Goal: Navigation & Orientation: Understand site structure

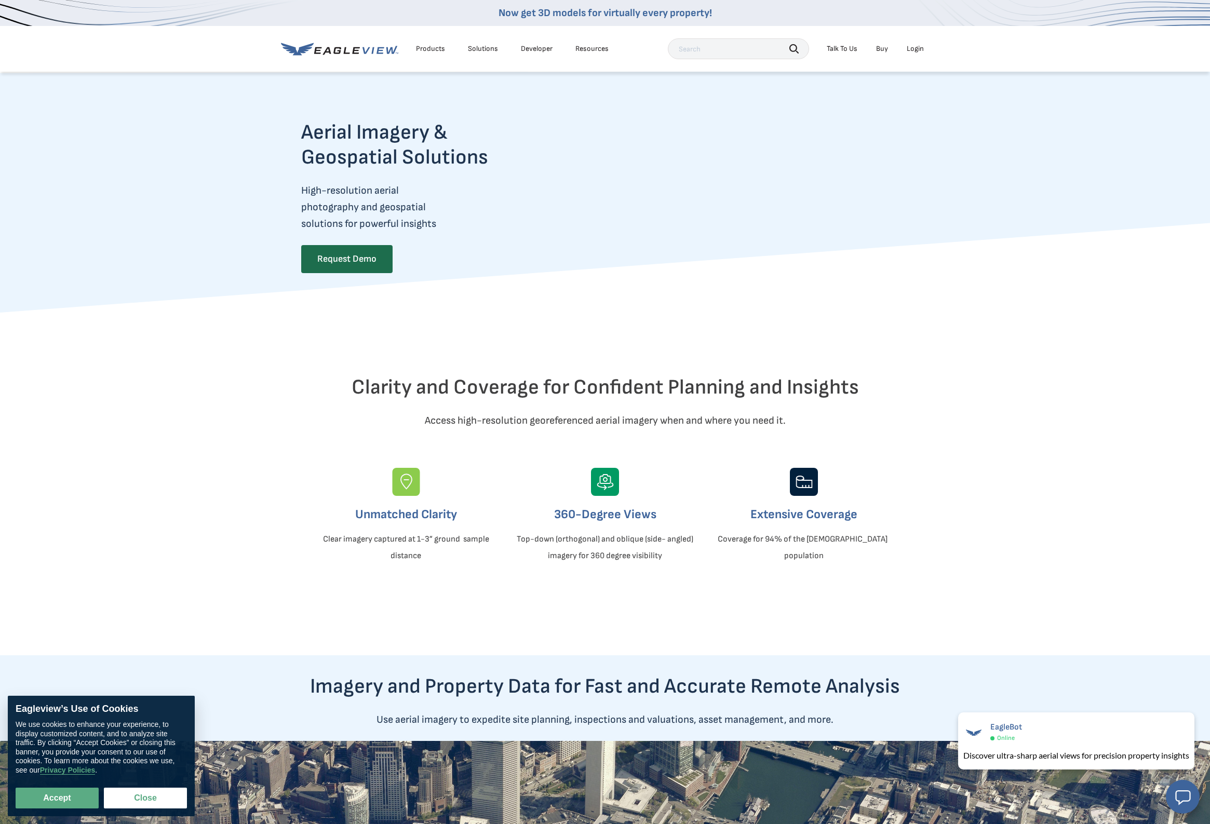
click at [914, 50] on div "Login" at bounding box center [915, 48] width 17 height 9
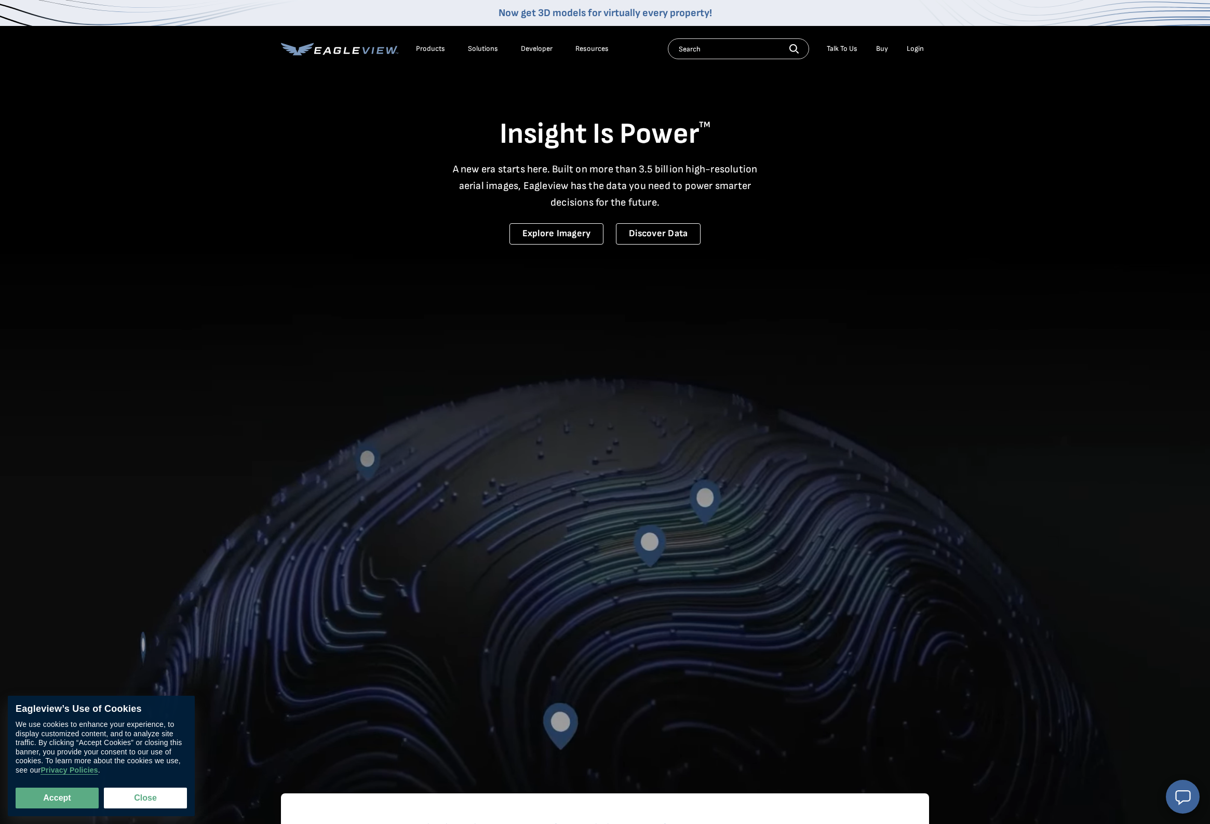
click at [482, 51] on div "Solutions" at bounding box center [483, 48] width 30 height 9
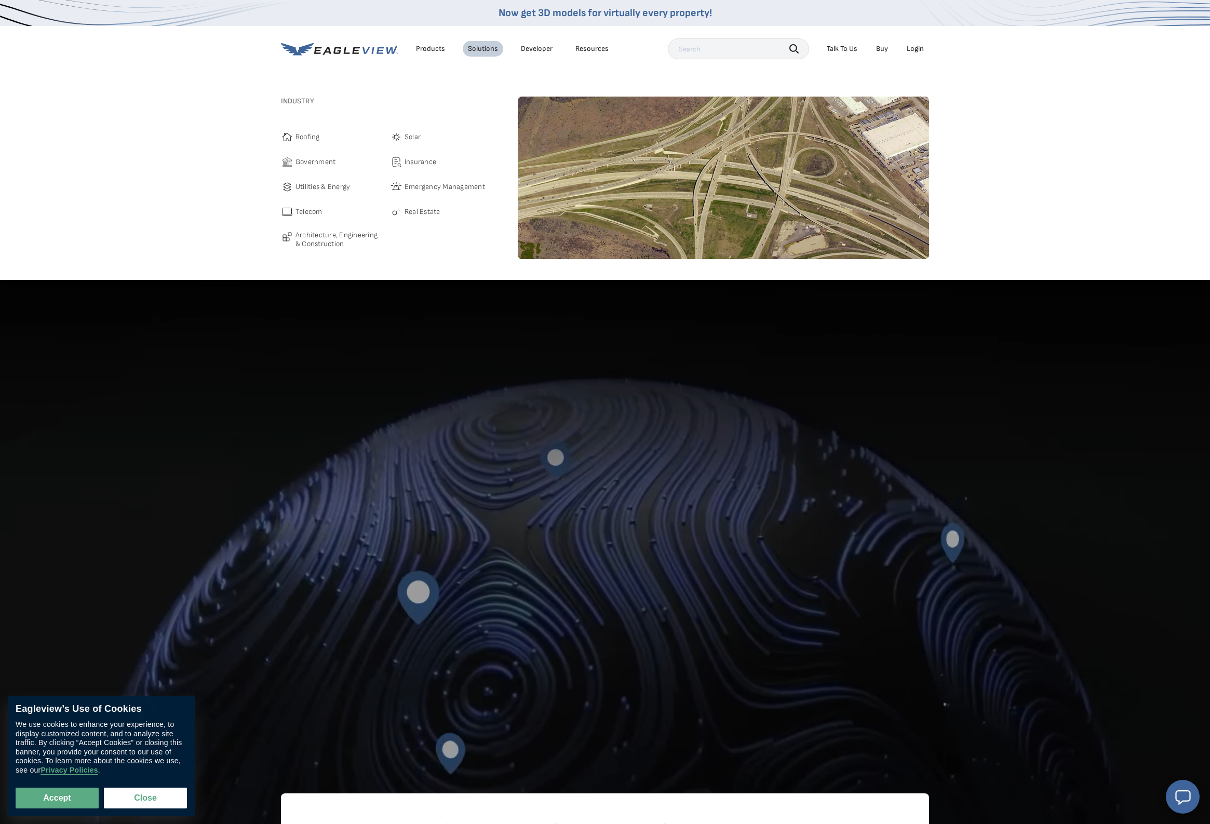
click at [327, 164] on span "Government" at bounding box center [316, 162] width 40 height 12
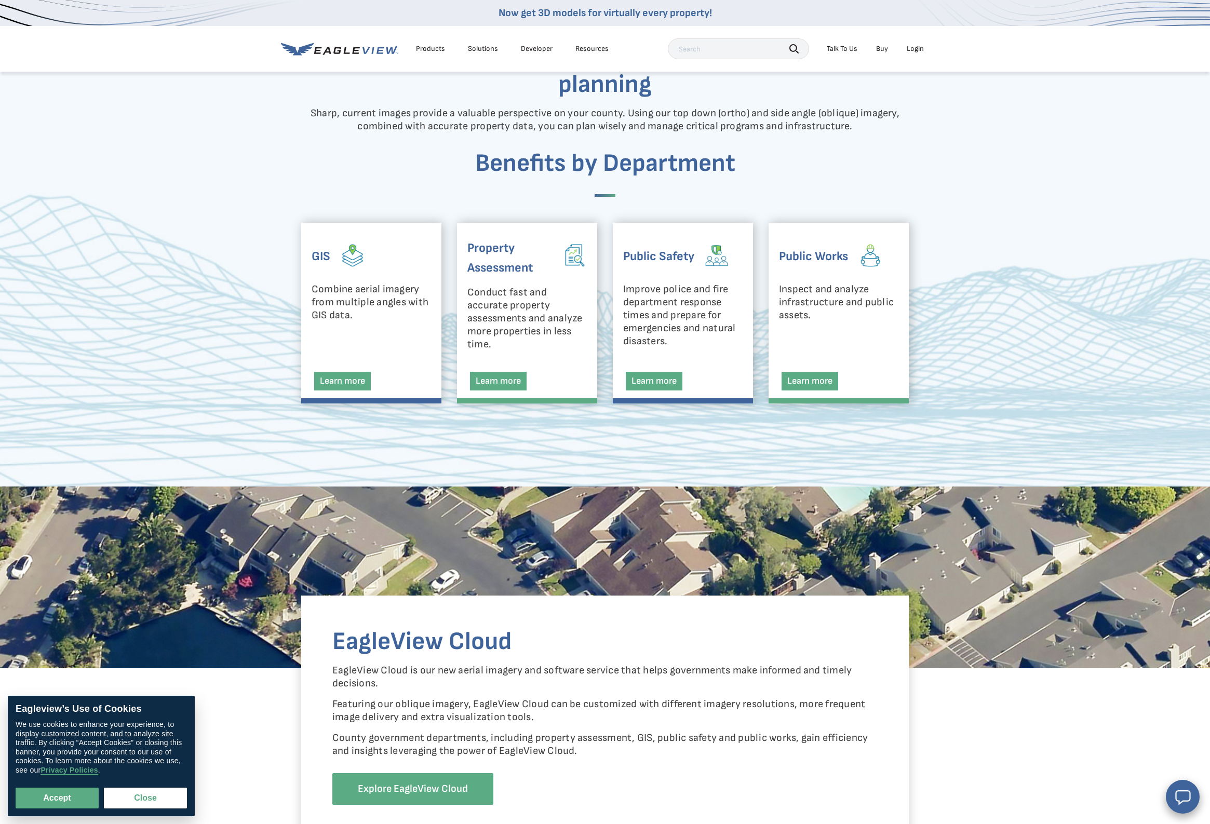
scroll to position [376, 0]
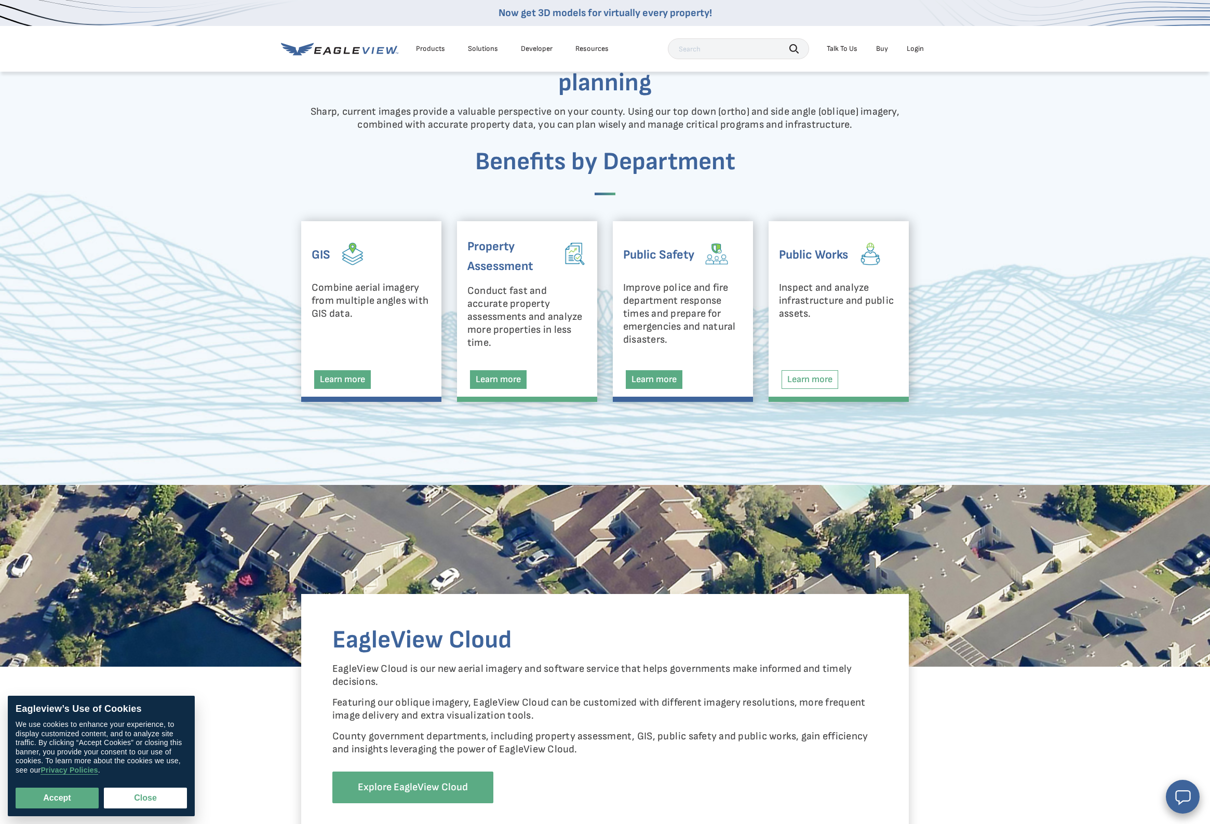
click at [822, 378] on link "Learn more" at bounding box center [810, 379] width 57 height 19
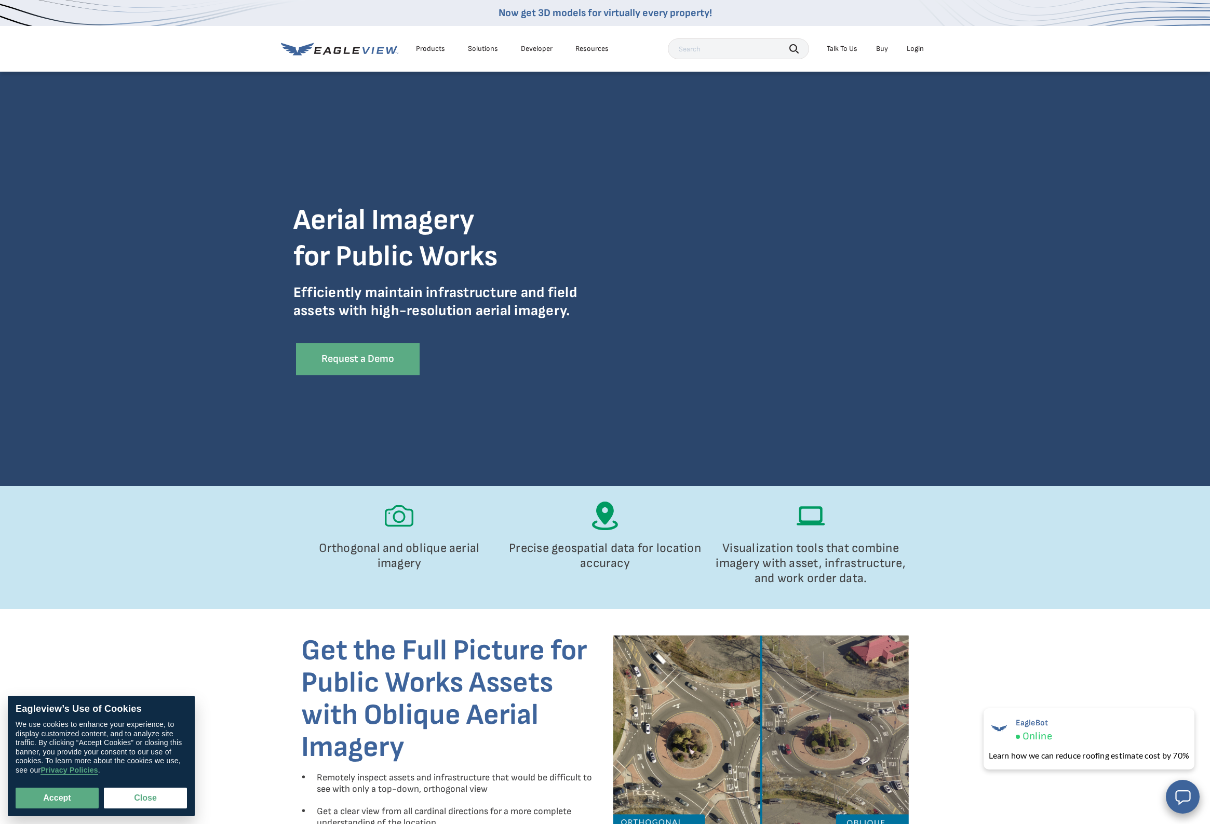
click at [433, 48] on div "Products" at bounding box center [430, 48] width 29 height 9
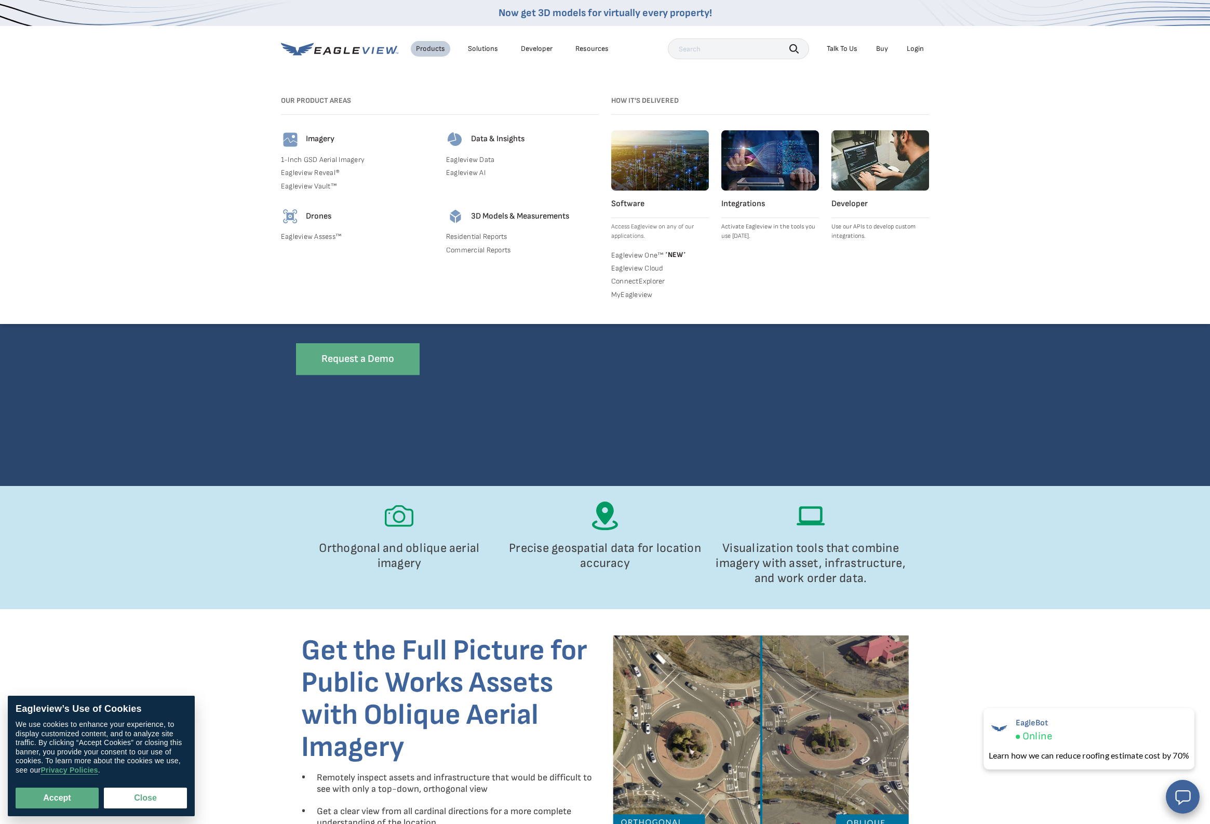
click at [660, 175] on img at bounding box center [660, 160] width 98 height 60
click at [877, 163] on img at bounding box center [881, 160] width 98 height 60
